Goal: Obtain resource: Download file/media

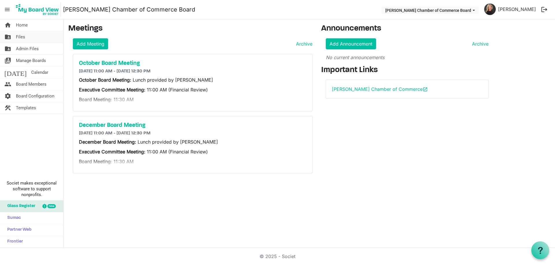
click at [20, 36] on span "Files" at bounding box center [20, 37] width 9 height 12
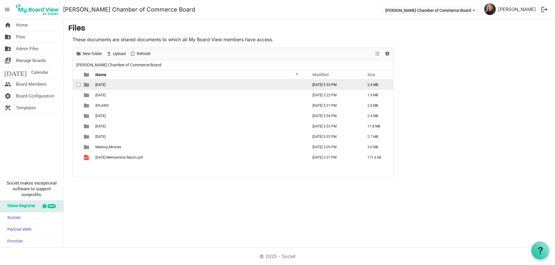
click at [105, 84] on span "April 2025" at bounding box center [100, 85] width 10 height 4
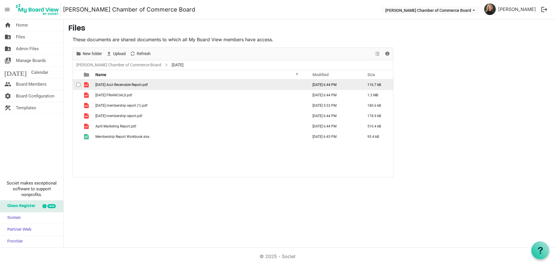
click at [78, 83] on div "checkbox" at bounding box center [79, 85] width 7 height 6
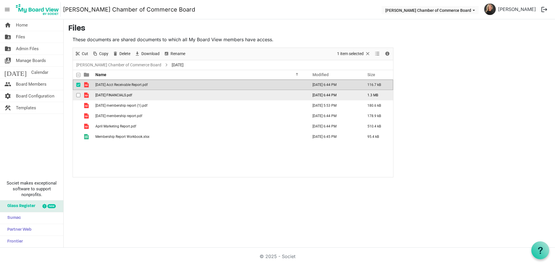
click at [80, 94] on div "checkbox" at bounding box center [79, 95] width 7 height 6
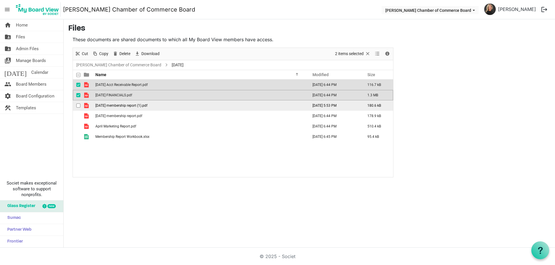
click at [80, 108] on div "checkbox" at bounding box center [79, 106] width 7 height 6
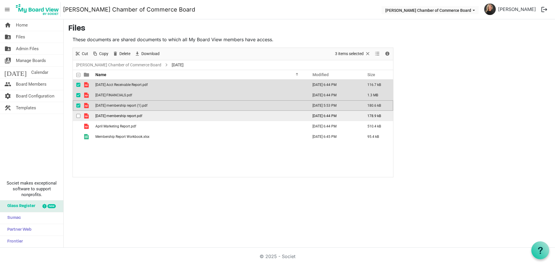
click at [79, 118] on span "checkbox" at bounding box center [78, 116] width 4 height 4
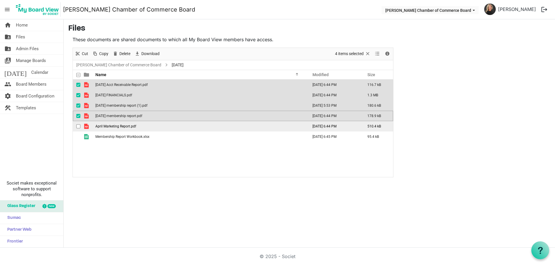
click at [78, 124] on div "checkbox" at bounding box center [79, 127] width 7 height 6
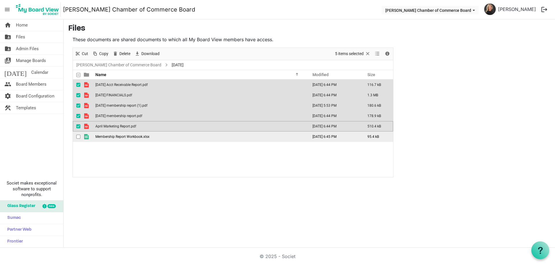
click at [77, 137] on span "checkbox" at bounding box center [78, 137] width 4 height 4
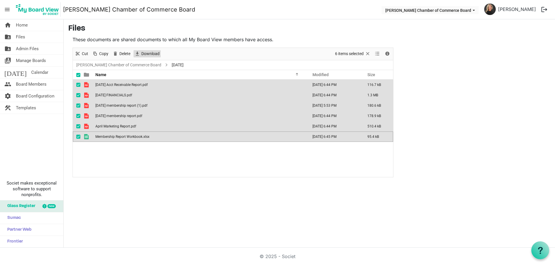
click at [152, 54] on span "Download" at bounding box center [150, 53] width 19 height 7
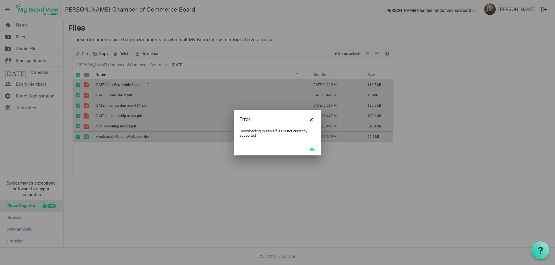
click at [312, 146] on div "OK" at bounding box center [277, 149] width 87 height 13
drag, startPoint x: 308, startPoint y: 152, endPoint x: 308, endPoint y: 148, distance: 4.1
click at [308, 152] on button "OK" at bounding box center [311, 149] width 13 height 8
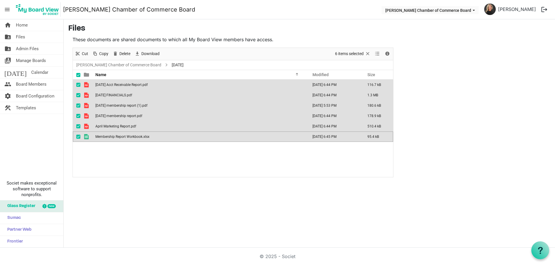
click at [224, 129] on td "April Marketing Report.pdf" at bounding box center [200, 126] width 213 height 10
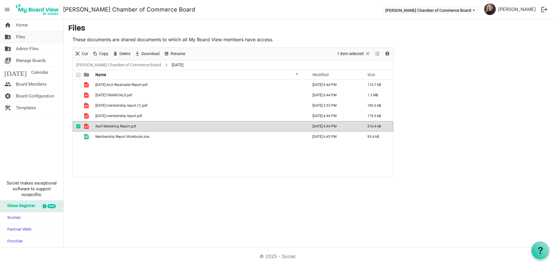
click at [24, 38] on span "Files" at bounding box center [20, 37] width 9 height 12
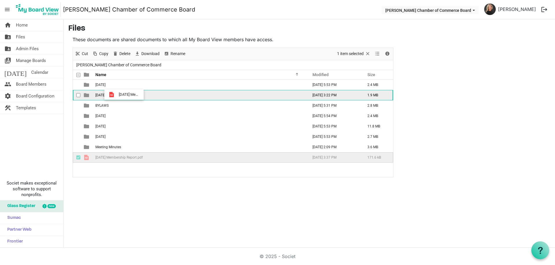
drag, startPoint x: 100, startPoint y: 158, endPoint x: 117, endPoint y: 95, distance: 65.5
click at [117, 95] on tbody "April 2025 July 29, 2025 5:53 PM 2.4 MB August 2025 August 25, 2025 3:22 PM 1.9…" at bounding box center [233, 121] width 320 height 83
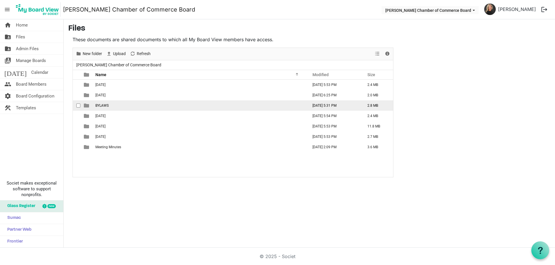
click at [114, 107] on td "BYLAWS" at bounding box center [200, 106] width 213 height 10
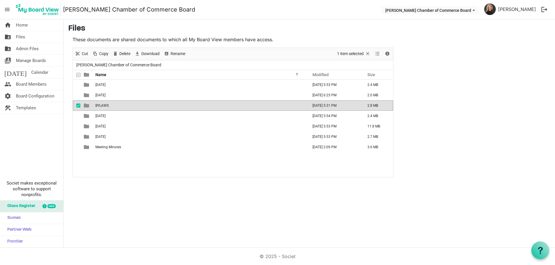
click at [114, 107] on td "BYLAWS" at bounding box center [200, 106] width 213 height 10
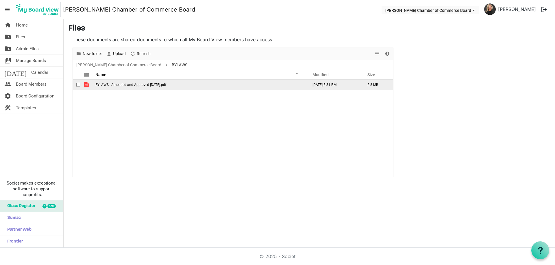
click at [117, 87] on td "BYLAWS - Amended and Approved 10.28.24.pdf" at bounding box center [200, 85] width 213 height 10
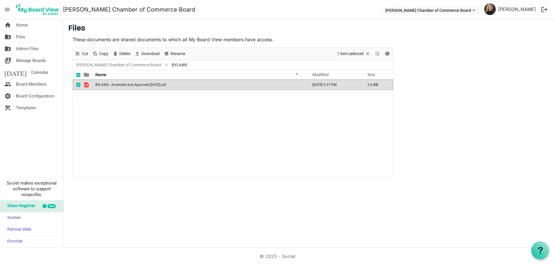
click at [117, 87] on td "BYLAWS - Amended and Approved 10.28.24.pdf" at bounding box center [200, 85] width 213 height 10
click at [25, 48] on span "Admin Files" at bounding box center [27, 49] width 23 height 12
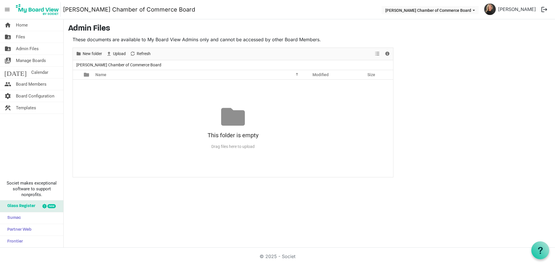
click at [20, 36] on span "Files" at bounding box center [20, 37] width 9 height 12
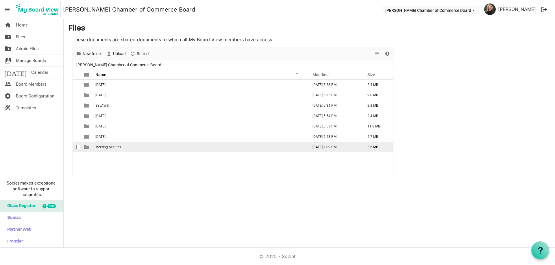
click at [118, 148] on span "Meeting Minutes" at bounding box center [108, 147] width 26 height 4
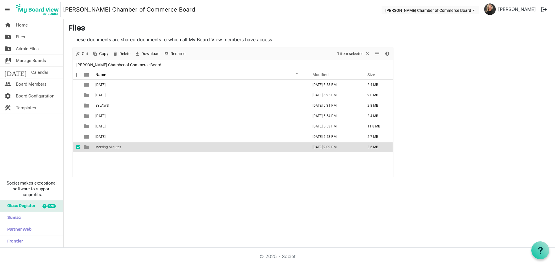
click at [118, 148] on span "Meeting Minutes" at bounding box center [108, 147] width 26 height 4
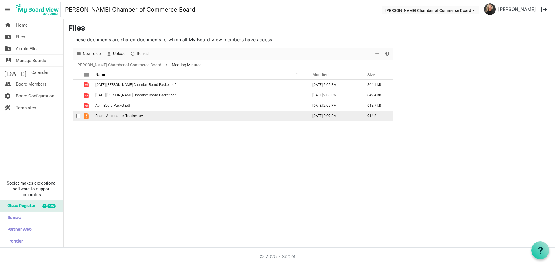
click at [135, 115] on span "Board_Attendance_Tracker.csv" at bounding box center [118, 116] width 47 height 4
